Goal: Information Seeking & Learning: Learn about a topic

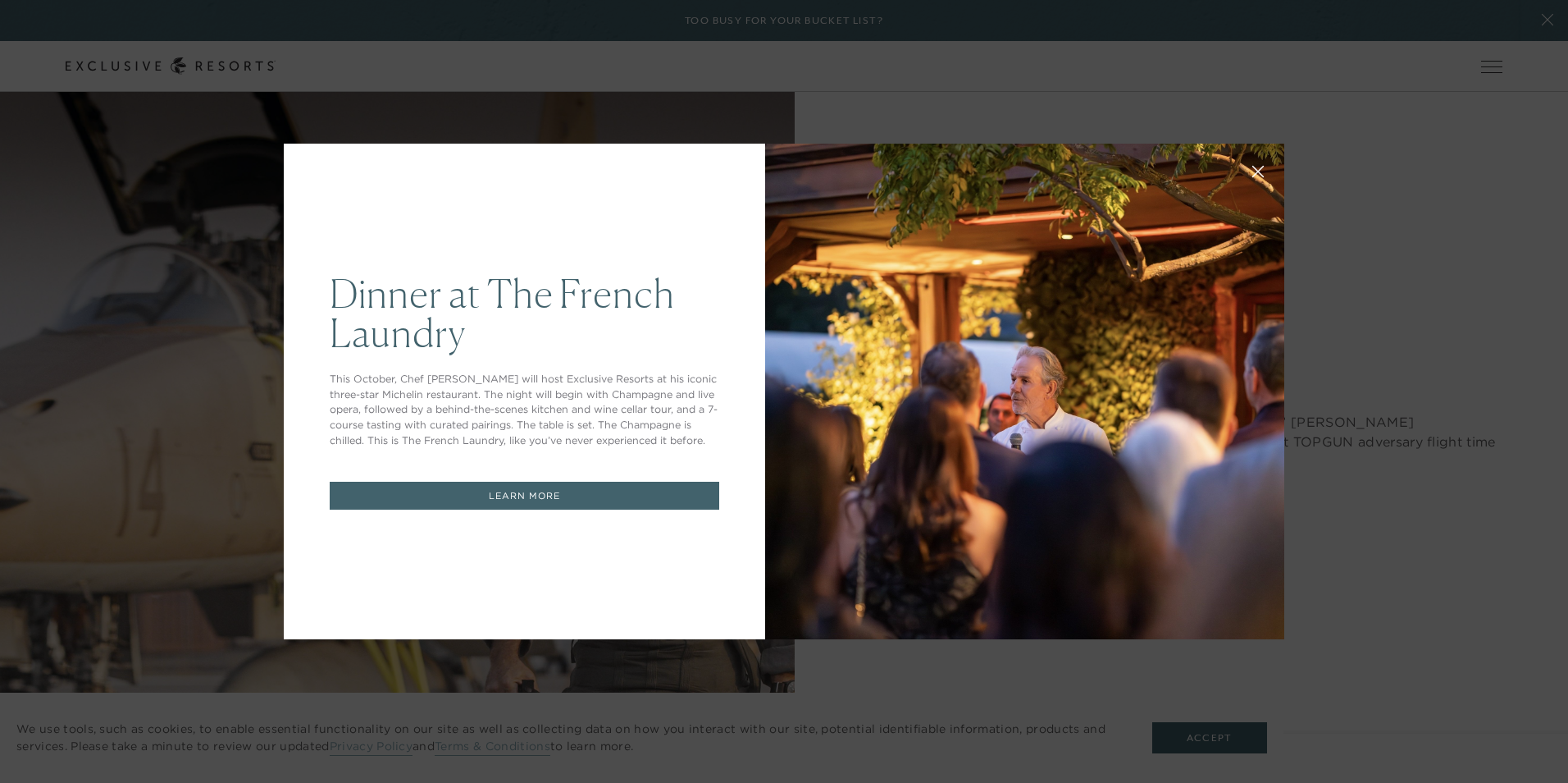
click at [1254, 164] on button at bounding box center [1258, 170] width 39 height 39
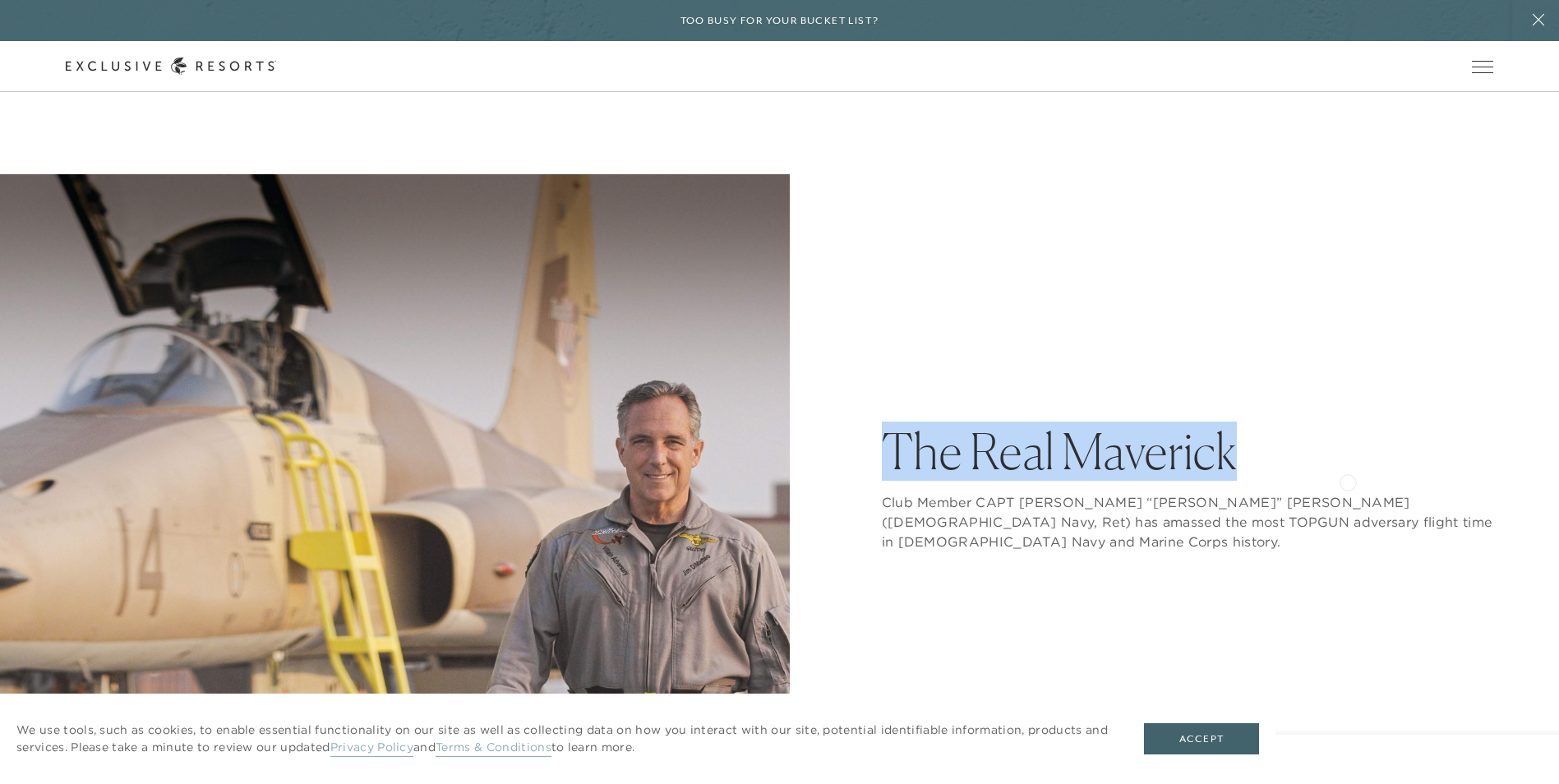
drag, startPoint x: 1003, startPoint y: 456, endPoint x: 1348, endPoint y: 481, distance: 345.9
click at [1348, 481] on div "The Real Maverick Club Member CAPT [PERSON_NAME] “[PERSON_NAME]” [PERSON_NAME] …" at bounding box center [780, 568] width 1429 height 790
drag, startPoint x: 1348, startPoint y: 481, endPoint x: 1018, endPoint y: 464, distance: 330.4
click at [1014, 463] on h1 "The Real Maverick" at bounding box center [1188, 451] width 612 height 49
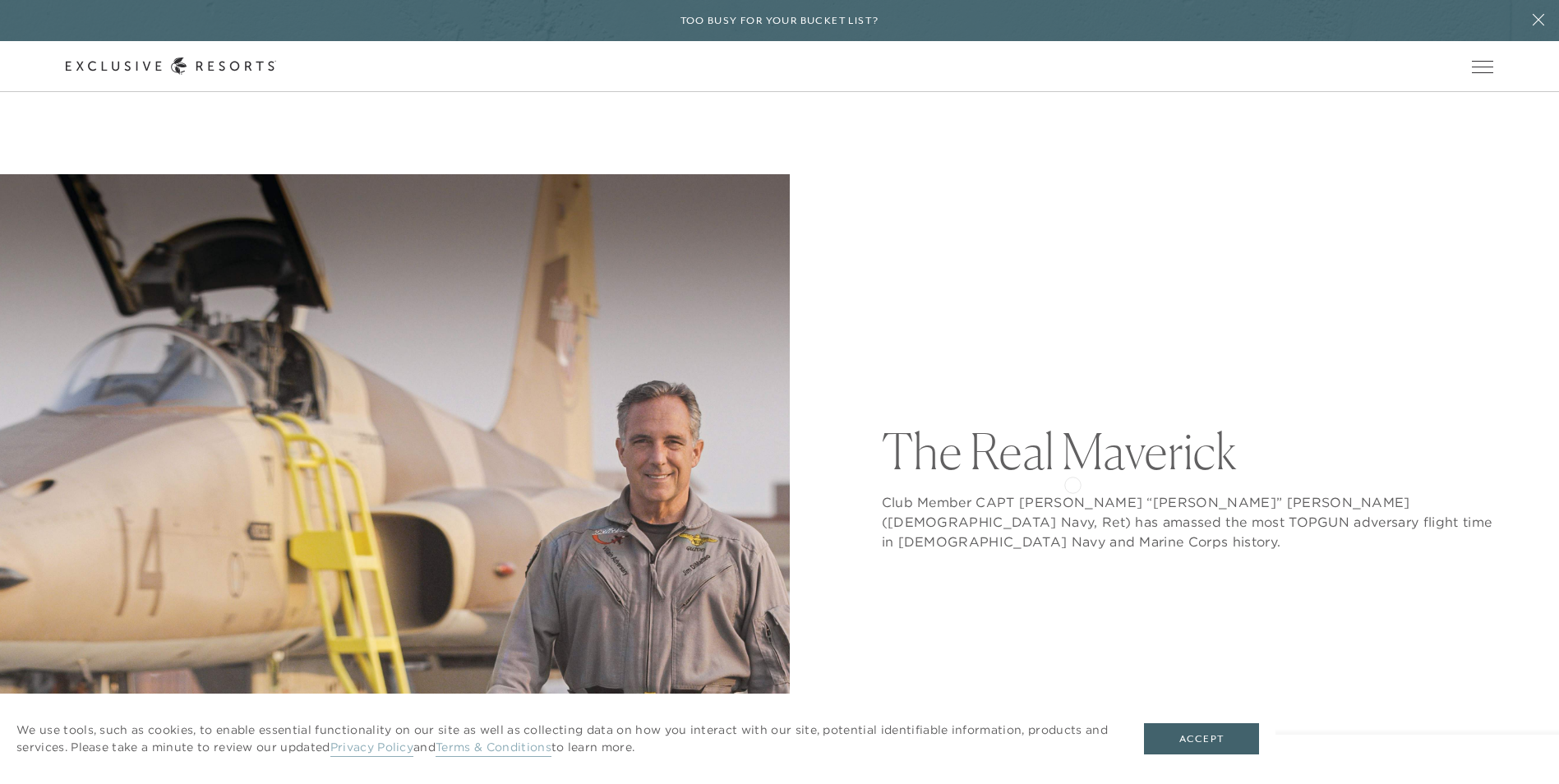
click at [1072, 476] on h1 "The Real Maverick" at bounding box center [1188, 451] width 612 height 49
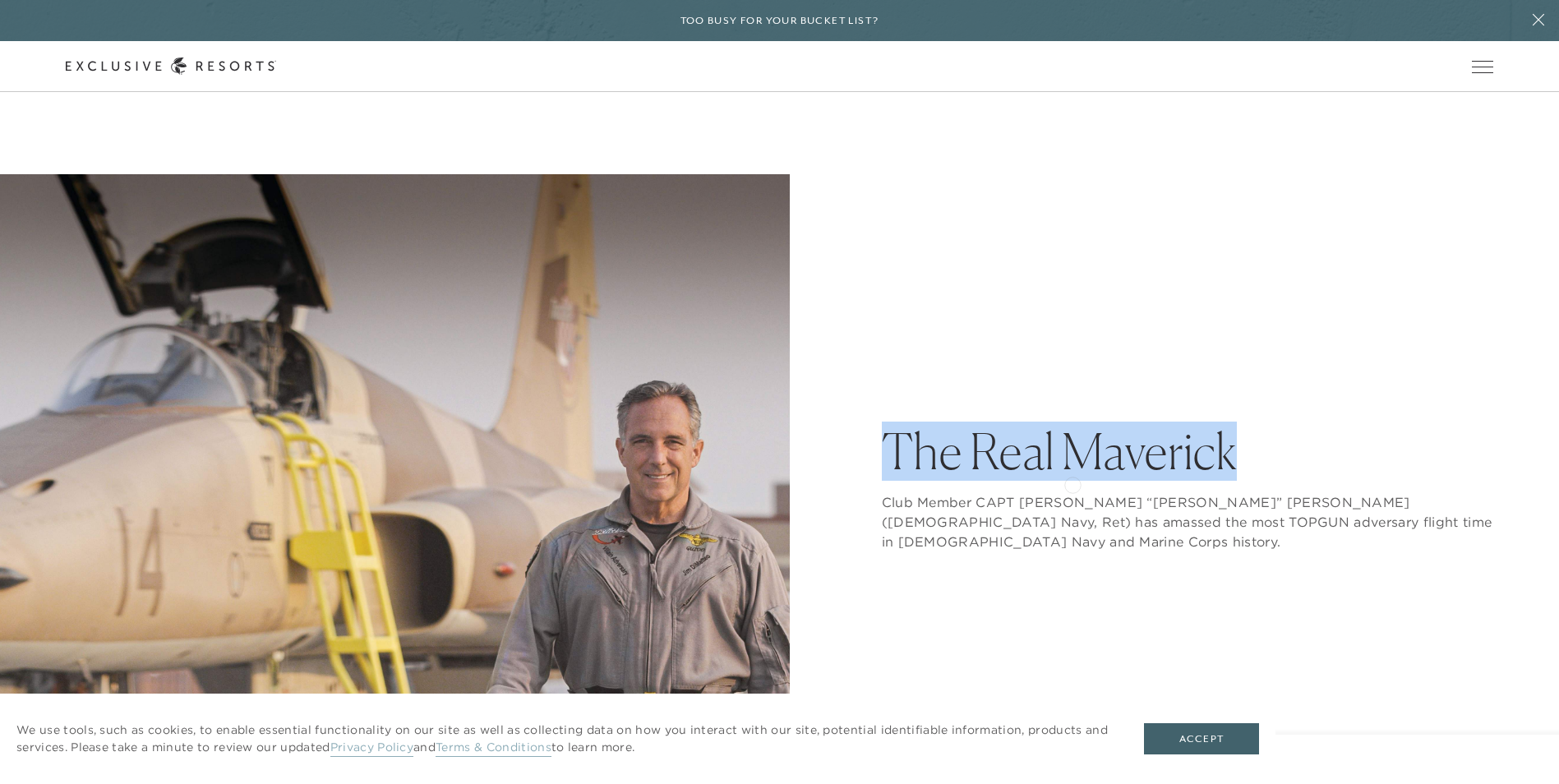
click at [1072, 476] on h1 "The Real Maverick" at bounding box center [1188, 451] width 612 height 49
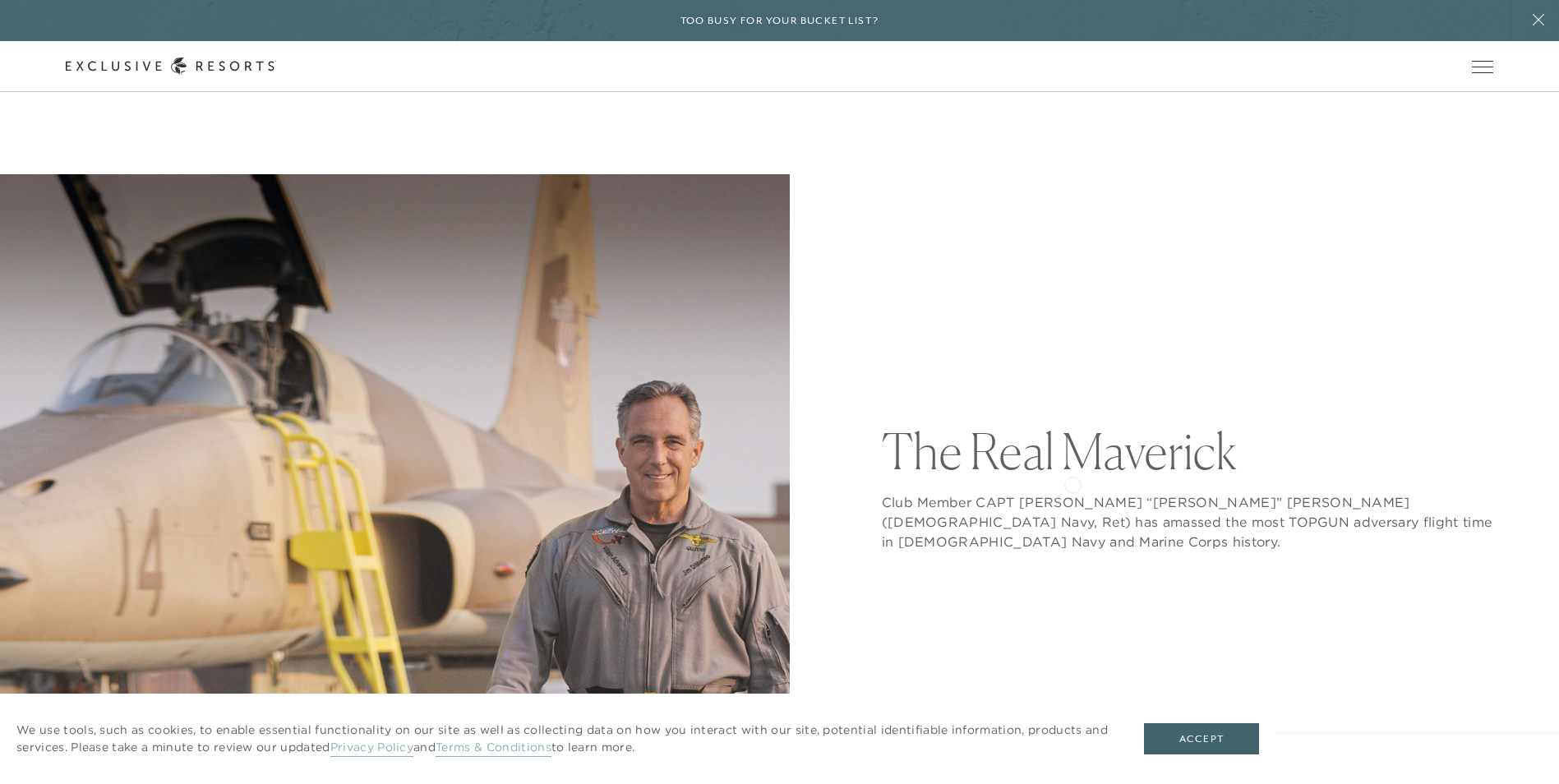
drag, startPoint x: 1072, startPoint y: 483, endPoint x: 1027, endPoint y: 531, distance: 65.8
click at [1025, 520] on p "Club Member CAPT [PERSON_NAME] “[PERSON_NAME]” [PERSON_NAME] ([DEMOGRAPHIC_DATA…" at bounding box center [1188, 521] width 612 height 59
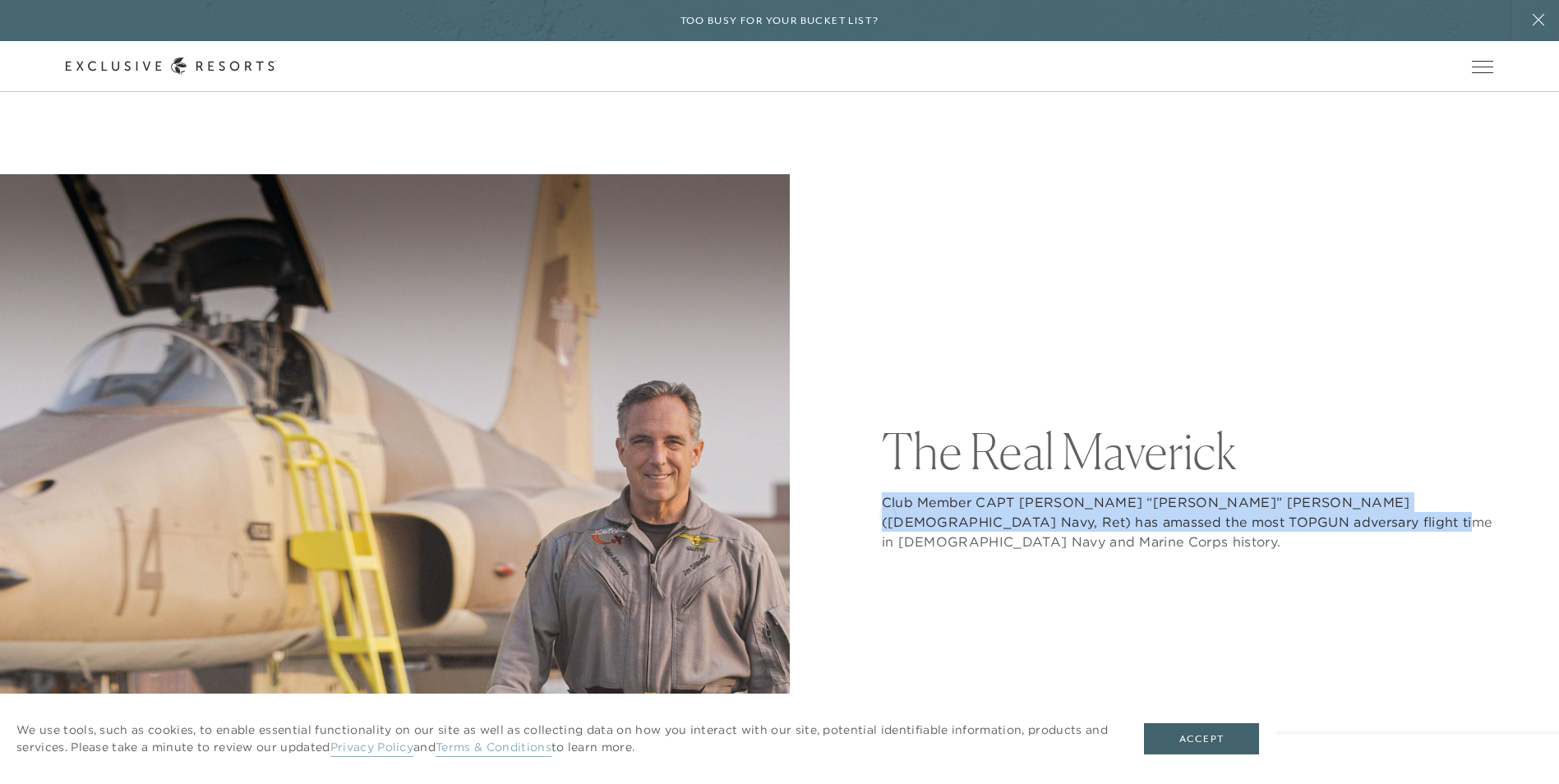
drag, startPoint x: 1309, startPoint y: 540, endPoint x: 877, endPoint y: 513, distance: 432.8
click at [877, 513] on div "The Real Maverick Club Member CAPT [PERSON_NAME] “[PERSON_NAME]” [PERSON_NAME] …" at bounding box center [780, 568] width 1429 height 790
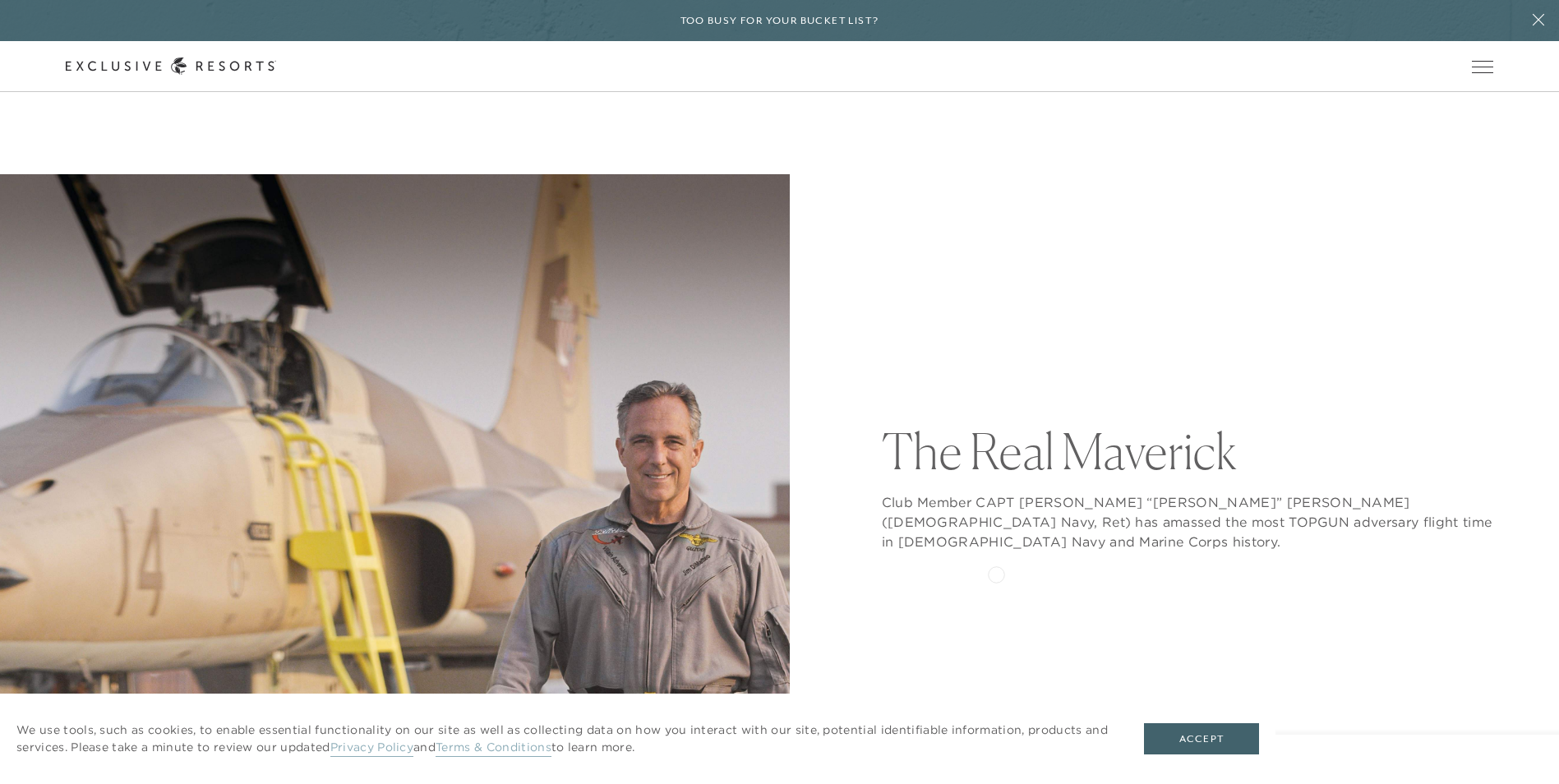
drag, startPoint x: 877, startPoint y: 513, endPoint x: 996, endPoint y: 573, distance: 133.3
click at [996, 573] on nav "By [PERSON_NAME]" at bounding box center [1188, 632] width 612 height 160
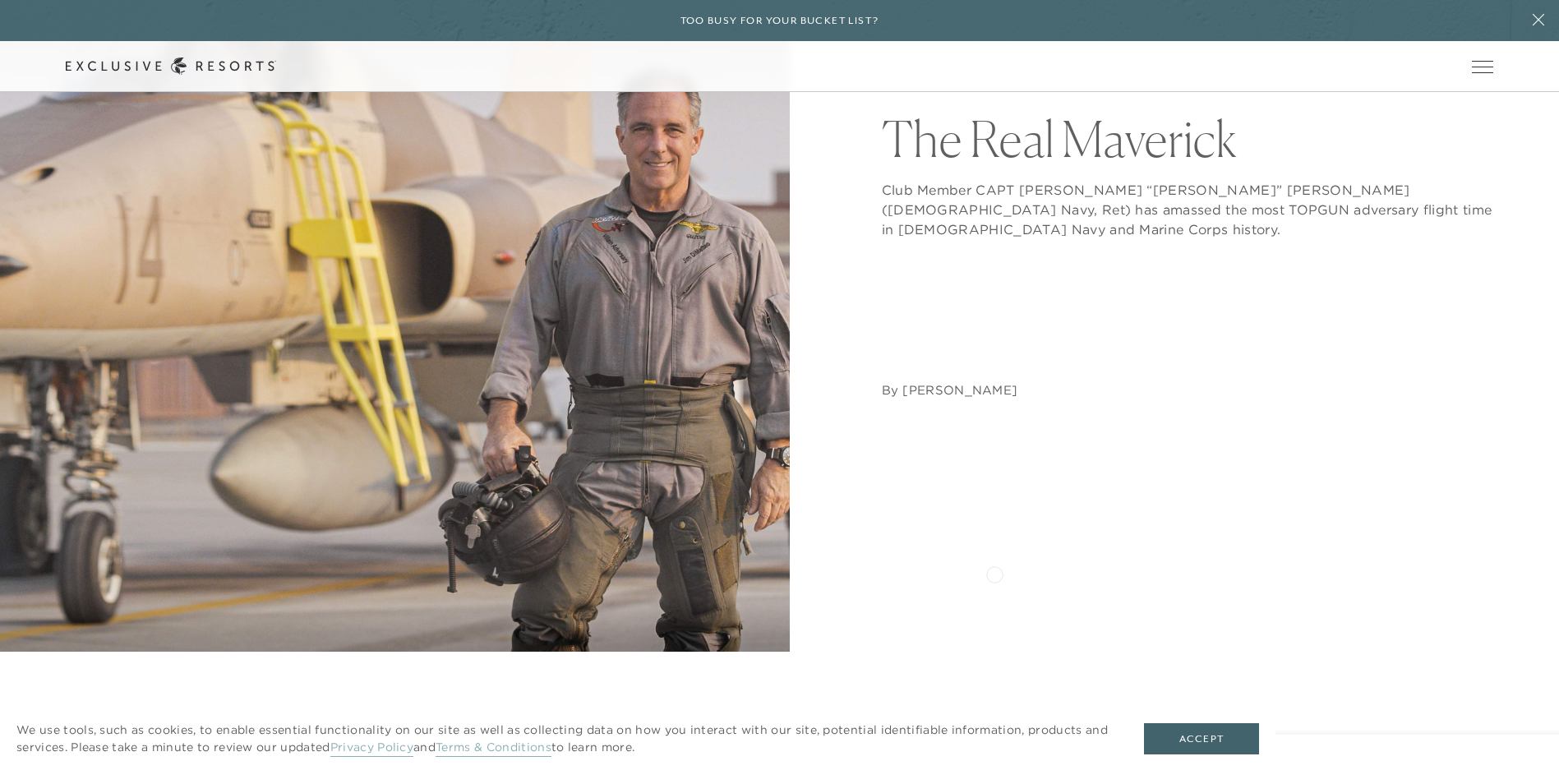
scroll to position [328, 0]
